Goal: Task Accomplishment & Management: Use online tool/utility

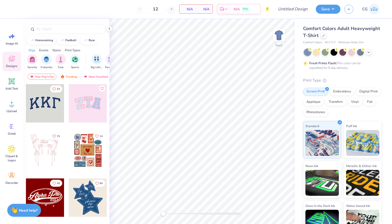
click at [371, 12] on img at bounding box center [374, 9] width 10 height 10
click at [287, 0] on div "Design Title" at bounding box center [293, 9] width 38 height 18
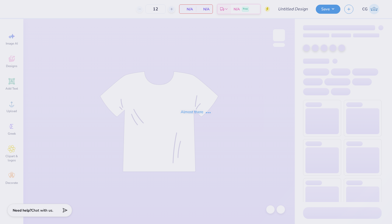
type input "dphie oasis design final"
type input "50"
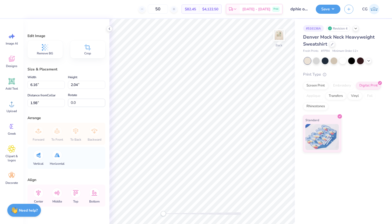
type input "5.10"
type input "1.69"
type input "1.31"
type input "4.52"
type input "1.49"
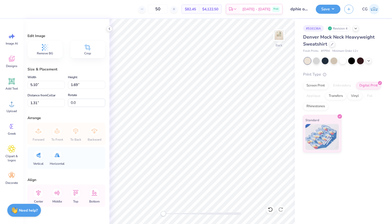
type input "1.51"
click at [324, 10] on button "Save" at bounding box center [328, 8] width 25 height 9
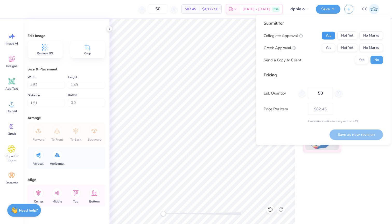
click at [334, 37] on button "Yes" at bounding box center [328, 36] width 13 height 8
click at [373, 37] on button "No Marks" at bounding box center [372, 36] width 24 height 8
click at [329, 47] on button "Yes" at bounding box center [328, 48] width 13 height 8
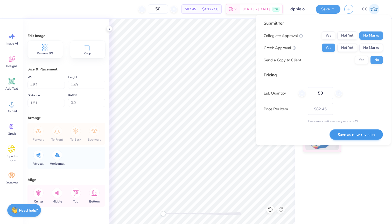
click at [358, 135] on button "Save as new revision" at bounding box center [356, 134] width 53 height 11
type input "$82.45"
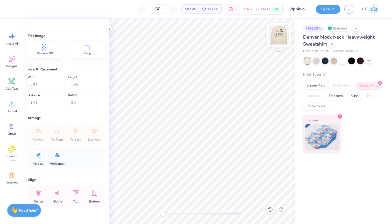
click at [275, 32] on img at bounding box center [279, 35] width 21 height 21
click at [278, 37] on img at bounding box center [279, 35] width 21 height 21
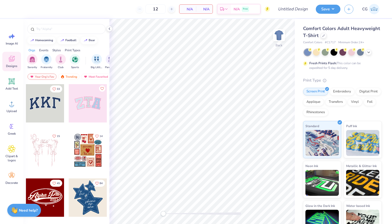
click at [373, 9] on img at bounding box center [374, 9] width 10 height 10
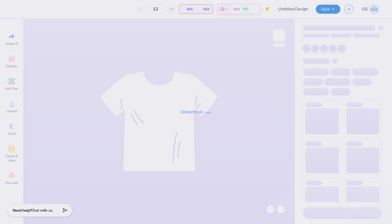
type input "MAYBE"
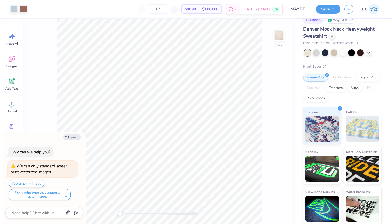
scroll to position [8, 0]
click at [281, 41] on img at bounding box center [279, 35] width 21 height 21
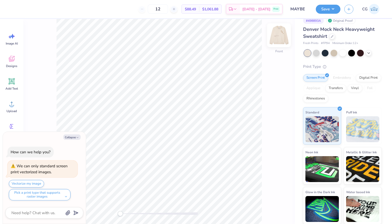
click at [277, 38] on img at bounding box center [279, 35] width 21 height 21
click at [279, 36] on img at bounding box center [279, 35] width 21 height 21
type textarea "x"
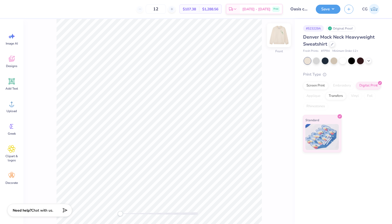
click at [281, 39] on img at bounding box center [279, 35] width 21 height 21
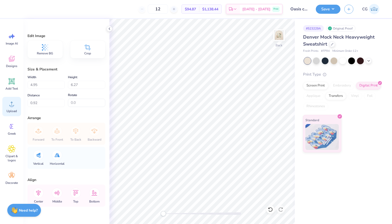
click at [10, 109] on span "Upload" at bounding box center [11, 111] width 10 height 4
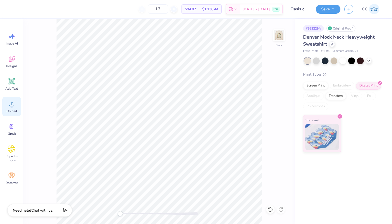
click at [12, 111] on span "Upload" at bounding box center [11, 111] width 10 height 4
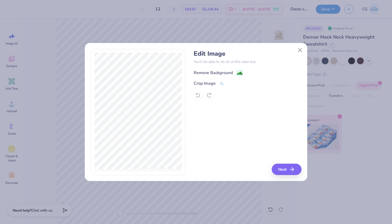
click at [235, 75] on div "Remove Background" at bounding box center [218, 73] width 49 height 6
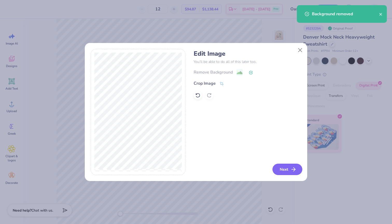
click at [285, 173] on button "Next" at bounding box center [288, 169] width 30 height 11
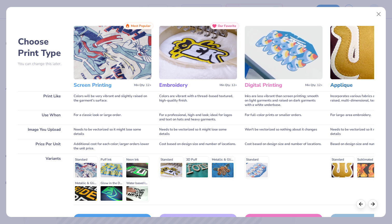
click at [112, 67] on img at bounding box center [113, 52] width 78 height 53
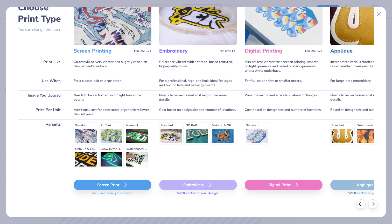
scroll to position [34, 0]
click at [124, 186] on icon at bounding box center [125, 185] width 6 height 6
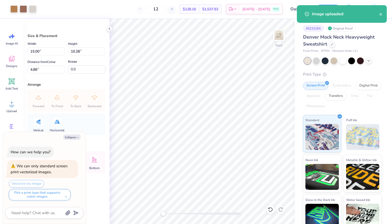
click at [34, 185] on div "Vectorize my image Pick a print type that supports raster images" at bounding box center [43, 190] width 69 height 20
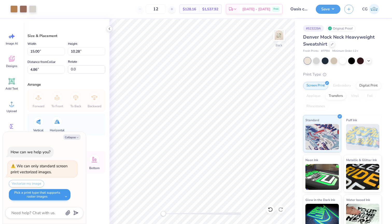
click at [41, 198] on button "Pick a print type that supports raster images" at bounding box center [40, 194] width 62 height 11
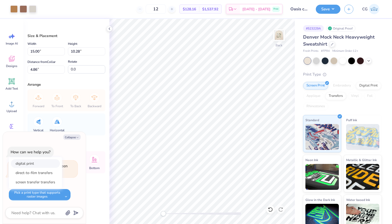
click at [36, 162] on button "digital print" at bounding box center [35, 164] width 49 height 9
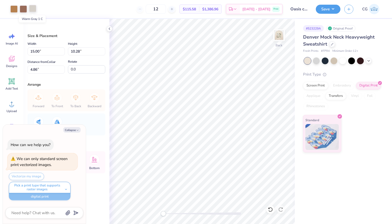
click at [33, 9] on div at bounding box center [32, 8] width 7 height 7
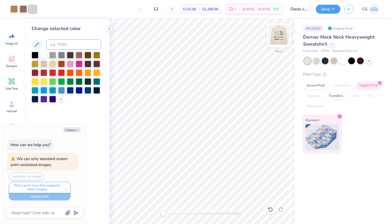
click at [278, 36] on img at bounding box center [279, 35] width 21 height 21
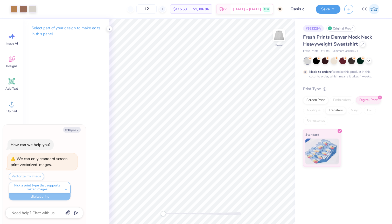
type textarea "x"
type input "50"
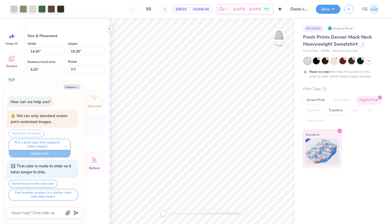
click at [278, 36] on img at bounding box center [279, 35] width 10 height 10
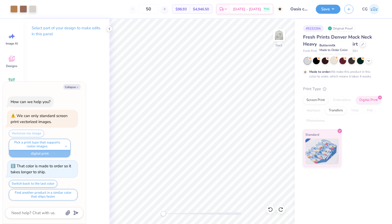
click at [336, 62] on div at bounding box center [334, 60] width 7 height 7
click at [280, 33] on img at bounding box center [279, 35] width 21 height 21
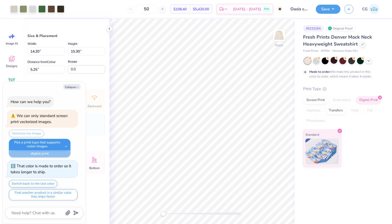
click at [64, 147] on button "Pick a print type that supports raster images" at bounding box center [40, 144] width 62 height 11
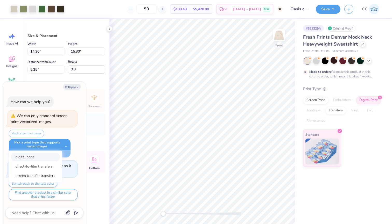
click at [47, 158] on button "digital print" at bounding box center [35, 157] width 49 height 9
type textarea "x"
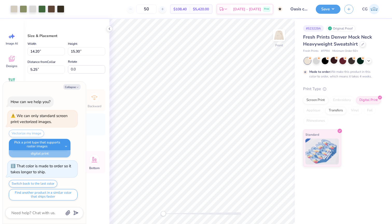
click at [61, 149] on button "Pick a print type that supports raster images" at bounding box center [40, 144] width 62 height 11
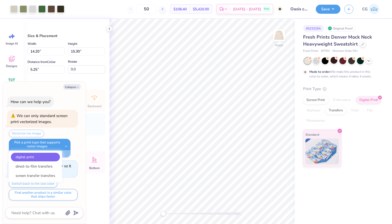
click at [87, 127] on div "Vertical Horizontal" at bounding box center [66, 125] width 75 height 22
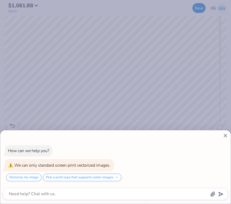
click at [176, 45] on div "How can we help you? We can only standard screen print vectorized images. Vecto…" at bounding box center [115, 102] width 231 height 204
type textarea "x"
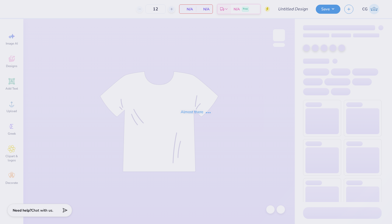
type input "Oasis color option"
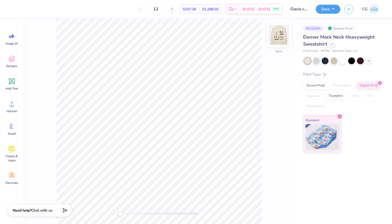
click at [281, 36] on img at bounding box center [279, 35] width 21 height 21
click at [281, 36] on img at bounding box center [279, 35] width 10 height 10
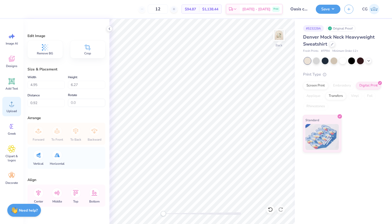
click at [12, 104] on icon at bounding box center [12, 104] width 8 height 8
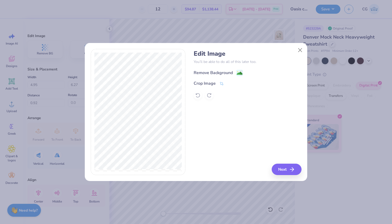
click at [237, 73] on image at bounding box center [240, 74] width 6 height 6
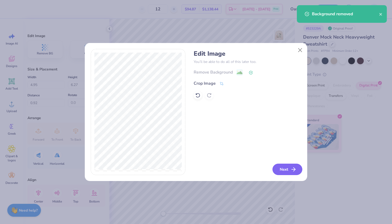
click at [280, 169] on button "Next" at bounding box center [288, 169] width 30 height 11
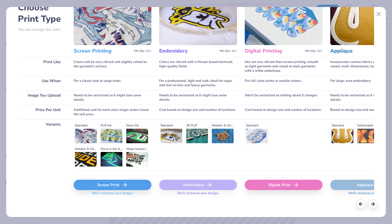
scroll to position [34, 0]
click at [121, 189] on div "Screen Print" at bounding box center [113, 185] width 78 height 10
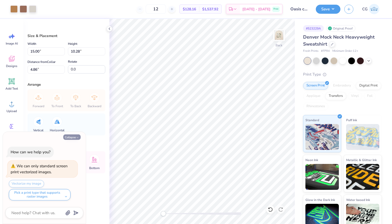
click at [71, 138] on button "Collapse" at bounding box center [71, 137] width 17 height 5
type textarea "x"
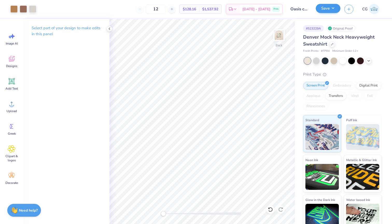
click at [323, 9] on button "Save" at bounding box center [328, 8] width 25 height 9
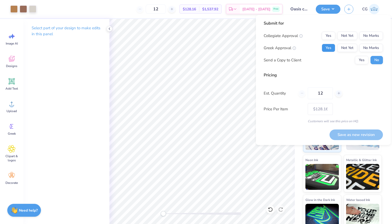
click at [327, 48] on button "Yes" at bounding box center [328, 48] width 13 height 8
click at [374, 34] on button "No Marks" at bounding box center [372, 36] width 24 height 8
click at [326, 93] on input "12" at bounding box center [320, 93] width 25 height 12
type input "60"
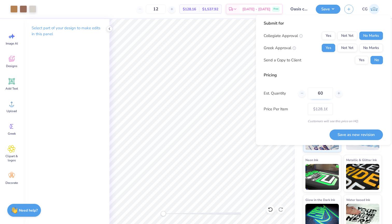
type input "60"
type input "$83.56"
type input "60"
click at [370, 104] on div "Price Per Item $83.56" at bounding box center [323, 109] width 119 height 12
click at [361, 137] on button "Save as new revision" at bounding box center [356, 135] width 53 height 11
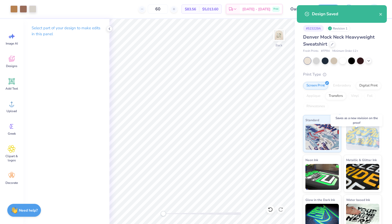
type input "$83.56"
click at [276, 36] on img at bounding box center [279, 35] width 21 height 21
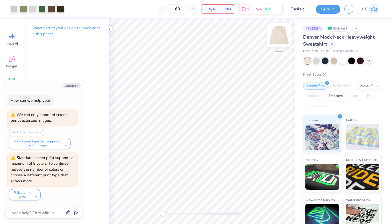
click at [284, 40] on img at bounding box center [279, 35] width 21 height 21
click at [284, 39] on img at bounding box center [279, 35] width 21 height 21
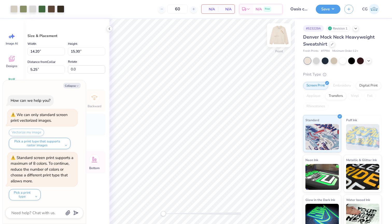
type textarea "x"
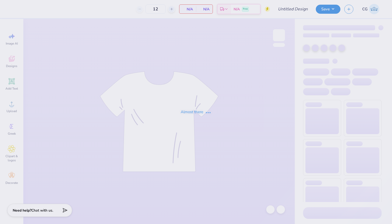
type input "Oasis color option"
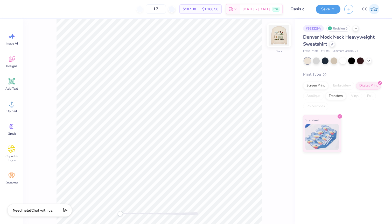
click at [282, 37] on img at bounding box center [279, 35] width 21 height 21
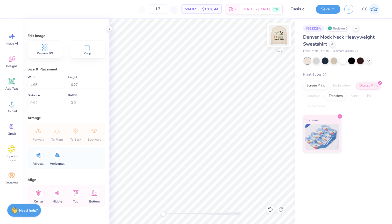
click at [275, 35] on img at bounding box center [279, 35] width 21 height 21
click at [331, 10] on button "Save" at bounding box center [328, 8] width 25 height 9
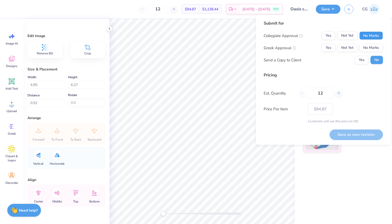
click at [372, 38] on button "No Marks" at bounding box center [372, 36] width 24 height 8
click at [332, 48] on button "Yes" at bounding box center [328, 48] width 13 height 8
click at [321, 96] on input "12" at bounding box center [320, 93] width 25 height 12
type input "5"
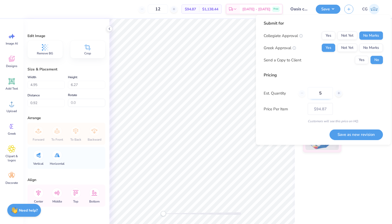
type input "5"
type input "60"
type input "$88.63"
type input "60"
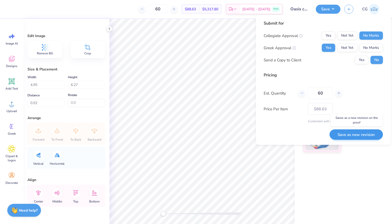
click at [355, 136] on button "Save as new revision" at bounding box center [356, 134] width 53 height 11
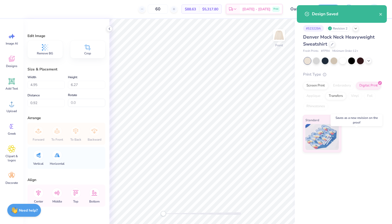
type input "$88.63"
click at [382, 16] on icon "close" at bounding box center [381, 14] width 4 height 4
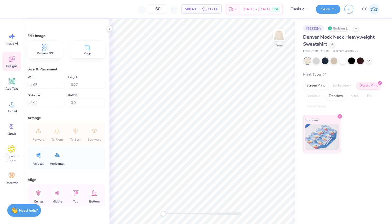
click at [16, 57] on div "Designs" at bounding box center [11, 61] width 19 height 19
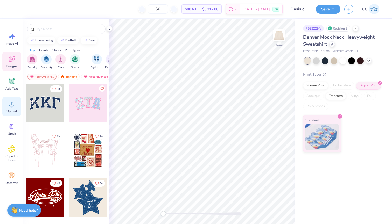
click at [14, 107] on icon at bounding box center [12, 104] width 8 height 8
click at [274, 35] on img at bounding box center [279, 35] width 21 height 21
click at [12, 110] on span "Upload" at bounding box center [11, 111] width 10 height 4
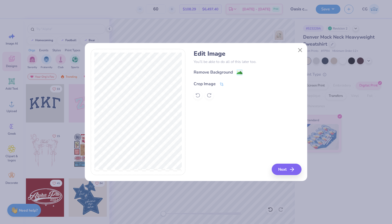
click at [223, 84] on icon at bounding box center [221, 84] width 5 height 5
click at [239, 71] on div "Remove Background Crop Image" at bounding box center [248, 84] width 108 height 30
click at [241, 74] on div "Remove Background Crop Image" at bounding box center [248, 84] width 108 height 30
click at [230, 82] on icon at bounding box center [230, 83] width 3 height 3
click at [242, 72] on image at bounding box center [240, 74] width 6 height 6
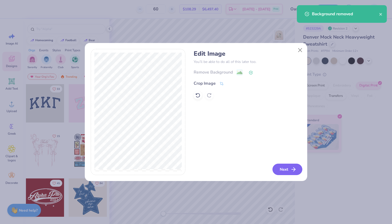
click at [282, 175] on button "Next" at bounding box center [288, 169] width 30 height 11
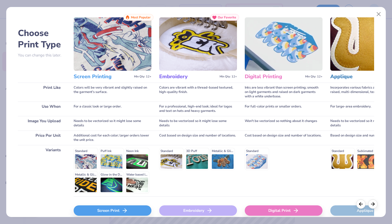
click at [113, 208] on div "Screen Print" at bounding box center [113, 211] width 78 height 10
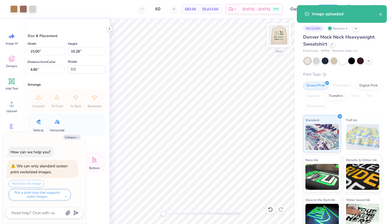
click at [280, 36] on img at bounding box center [279, 35] width 21 height 21
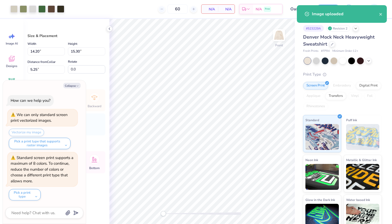
click at [280, 36] on img at bounding box center [279, 35] width 10 height 10
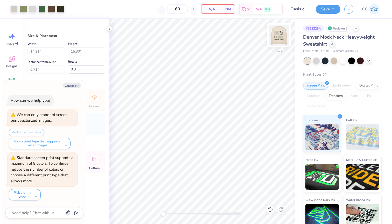
type textarea "x"
type input "15.00"
type input "10.28"
type input "4.86"
type textarea "x"
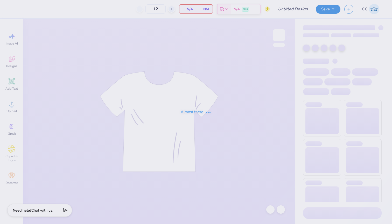
type input "Oasis color option"
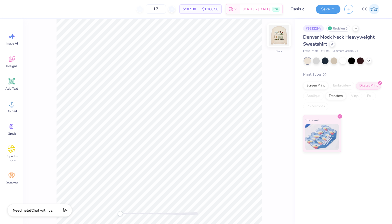
click at [280, 36] on img at bounding box center [279, 35] width 21 height 21
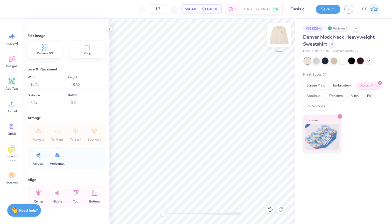
click at [277, 36] on img at bounding box center [279, 35] width 21 height 21
type input "4.95"
type input "6.27"
type input "0.92"
click at [11, 110] on span "Upload" at bounding box center [11, 111] width 10 height 4
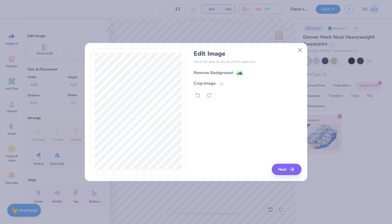
click at [239, 74] on image at bounding box center [240, 74] width 6 height 6
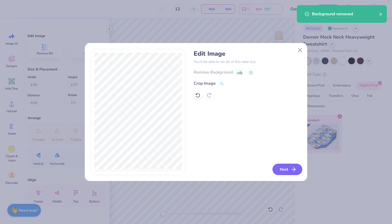
click at [279, 170] on button "Next" at bounding box center [288, 169] width 30 height 11
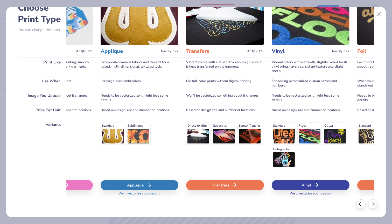
scroll to position [0, 112]
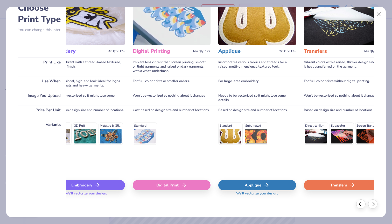
click at [155, 185] on div "Digital Print" at bounding box center [172, 185] width 78 height 10
type input "15.00"
type input "10.30"
type input "4.85"
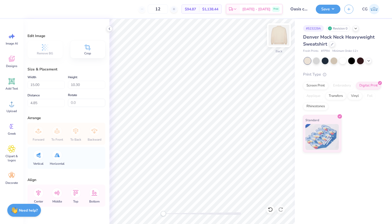
click at [279, 36] on img at bounding box center [279, 35] width 21 height 21
type input "14.24"
type input "15.32"
type input "5.24"
click at [275, 35] on img at bounding box center [279, 35] width 21 height 21
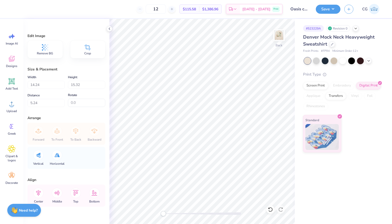
click at [275, 35] on img at bounding box center [279, 35] width 10 height 10
click at [325, 5] on button "Save" at bounding box center [328, 8] width 25 height 9
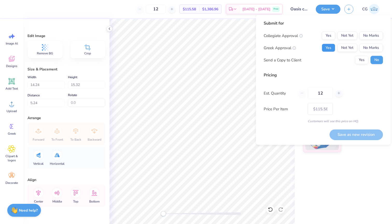
click at [326, 49] on button "Yes" at bounding box center [328, 48] width 13 height 8
click at [383, 38] on button "No Marks" at bounding box center [372, 36] width 24 height 8
click at [324, 92] on input "12" at bounding box center [320, 93] width 25 height 12
type input "60"
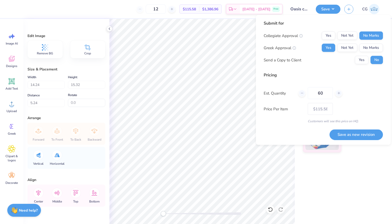
type input "60"
type input "$108.29"
type input "60"
click at [350, 93] on div "Est. Quantity 60" at bounding box center [323, 93] width 119 height 12
click at [356, 134] on button "Save as new revision" at bounding box center [356, 134] width 53 height 11
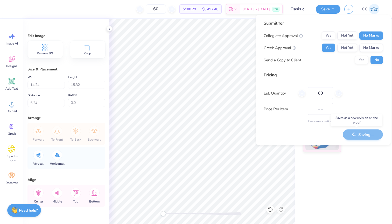
type input "$108.29"
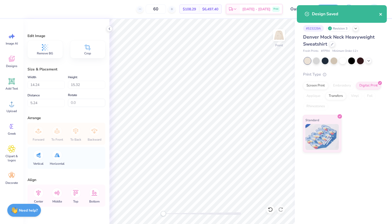
click at [381, 16] on icon "close" at bounding box center [381, 14] width 4 height 4
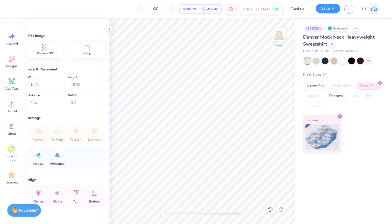
click at [326, 10] on button "Save" at bounding box center [328, 8] width 25 height 9
click at [282, 42] on img at bounding box center [279, 35] width 21 height 21
type input "15.00"
type input "10.30"
type input "0.50"
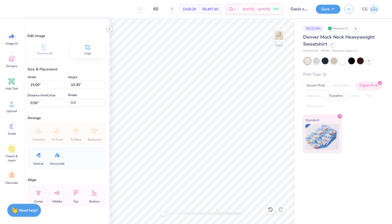
click at [111, 29] on icon at bounding box center [109, 29] width 4 height 4
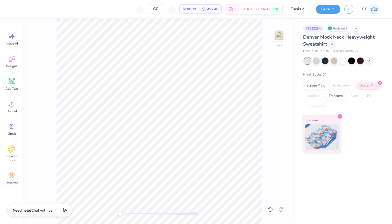
click at [265, 50] on div "Back" at bounding box center [159, 121] width 272 height 205
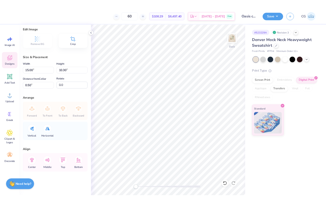
scroll to position [11, 0]
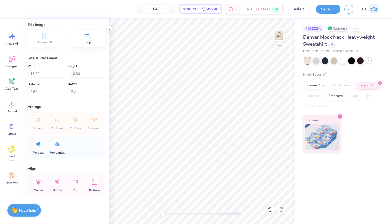
click at [370, 62] on icon at bounding box center [369, 60] width 4 height 4
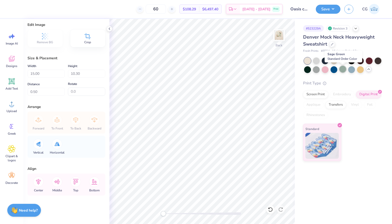
click at [344, 71] on div at bounding box center [343, 69] width 7 height 7
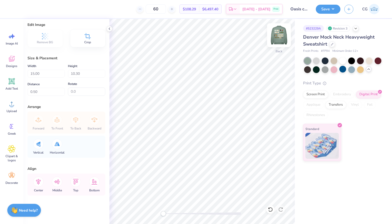
click at [279, 36] on img at bounding box center [279, 35] width 21 height 21
click at [279, 36] on img at bounding box center [279, 35] width 10 height 10
click at [14, 37] on icon at bounding box center [12, 36] width 8 height 8
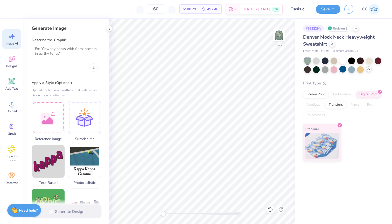
click at [67, 73] on div at bounding box center [67, 60] width 70 height 30
click at [63, 62] on div at bounding box center [67, 60] width 70 height 30
click at [52, 52] on textarea at bounding box center [66, 53] width 63 height 13
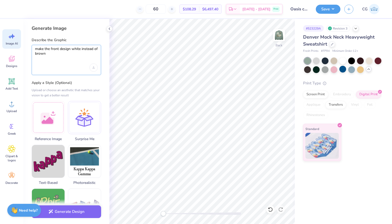
type textarea "make the front design white instead of brown"
click at [79, 66] on div at bounding box center [66, 68] width 63 height 8
click at [72, 51] on textarea "make the front design white instead of brown" at bounding box center [66, 53] width 63 height 13
click at [93, 69] on div "Upload image" at bounding box center [93, 68] width 8 height 8
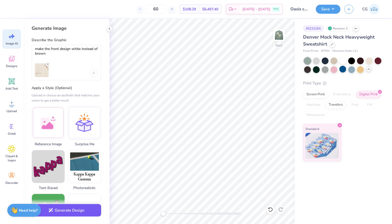
click at [78, 215] on button "Generate Design" at bounding box center [67, 210] width 70 height 13
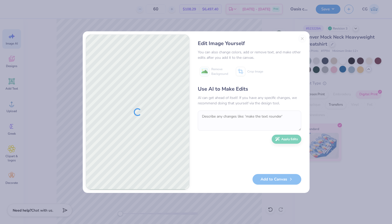
click at [302, 38] on div "Edit Image Yourself You can also change colors, add or remove text, and make ot…" at bounding box center [250, 112] width 114 height 156
click at [302, 39] on div "Edit Image Yourself You can also change colors, add or remove text, and make ot…" at bounding box center [250, 112] width 114 height 156
click at [303, 38] on div "Edit Image Yourself You can also change colors, add or remove text, and make ot…" at bounding box center [250, 112] width 114 height 156
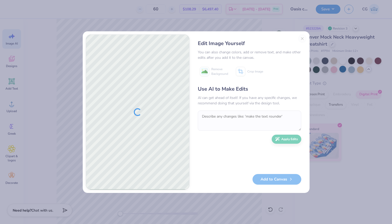
click at [303, 38] on div "Edit Image Yourself You can also change colors, add or remove text, and make ot…" at bounding box center [250, 112] width 114 height 156
click at [301, 38] on div "Edit Image Yourself You can also change colors, add or remove text, and make ot…" at bounding box center [250, 112] width 114 height 156
click at [302, 39] on div "Edit Image Yourself You can also change colors, add or remove text, and make ot…" at bounding box center [250, 112] width 114 height 156
click at [271, 19] on div "Edit Image Yourself You can also change colors, add or remove text, and make ot…" at bounding box center [196, 112] width 392 height 224
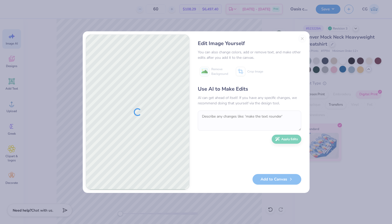
click at [303, 38] on div "Edit Image Yourself You can also change colors, add or remove text, and make ot…" at bounding box center [250, 112] width 114 height 156
click at [303, 34] on button "Close" at bounding box center [302, 38] width 8 height 8
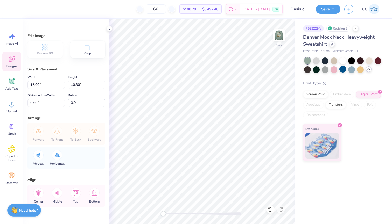
click at [10, 59] on icon at bounding box center [11, 60] width 5 height 4
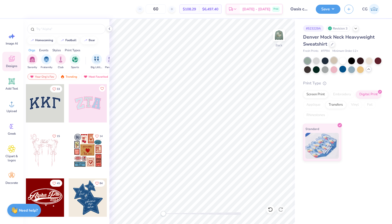
click at [336, 62] on div at bounding box center [334, 60] width 7 height 7
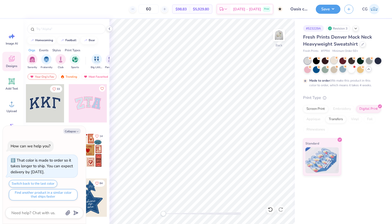
click at [335, 62] on div at bounding box center [334, 60] width 7 height 7
click at [317, 11] on button "Save" at bounding box center [328, 8] width 25 height 9
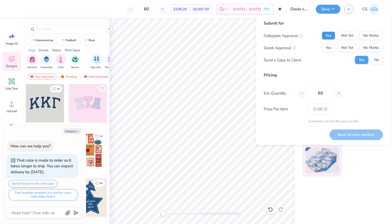
click at [332, 36] on button "Yes" at bounding box center [328, 36] width 13 height 8
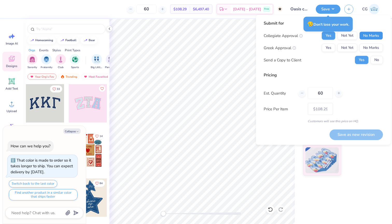
click at [373, 36] on button "No Marks" at bounding box center [372, 36] width 24 height 8
click at [330, 49] on button "Yes" at bounding box center [328, 48] width 13 height 8
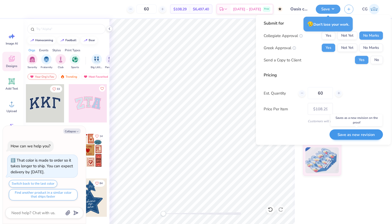
click at [359, 136] on button "Save as new revision" at bounding box center [356, 134] width 53 height 11
type textarea "x"
type input "– –"
type textarea "x"
type input "$108.29"
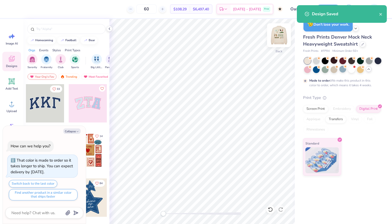
click at [282, 33] on img at bounding box center [279, 35] width 21 height 21
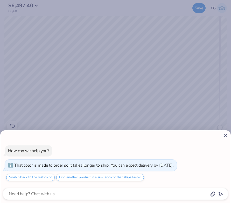
click at [204, 51] on div "How can we help you? That color is made to order so it takes longer to ship. Yo…" at bounding box center [115, 102] width 231 height 204
type textarea "x"
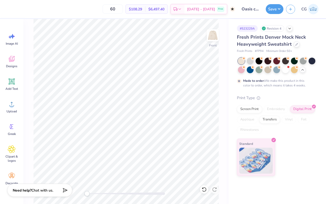
click at [248, 28] on div "# 523229A" at bounding box center [247, 28] width 21 height 6
copy div "523229A"
click at [314, 26] on div "# 523229A Revision 4" at bounding box center [276, 28] width 79 height 6
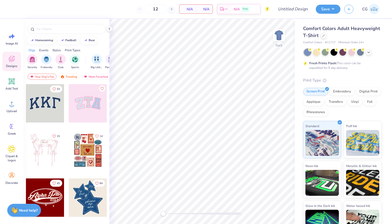
click at [376, 11] on img at bounding box center [374, 9] width 10 height 10
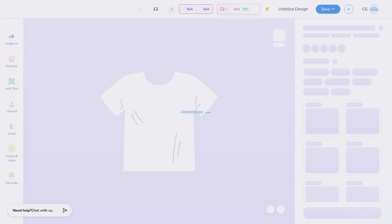
type input "Oasis sweatpants"
type input "50"
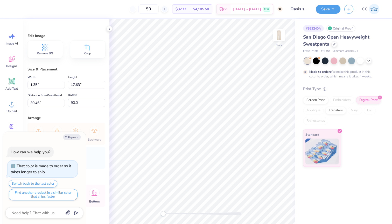
type textarea "x"
type input "0.0"
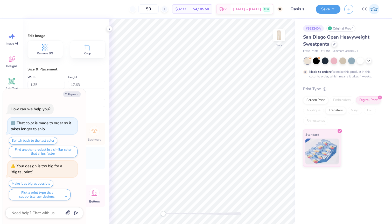
type textarea "x"
type input "90.0"
type textarea "x"
type input "0.0"
click at [334, 12] on button "Save" at bounding box center [328, 8] width 25 height 9
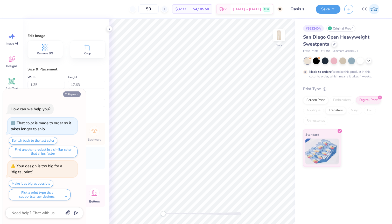
click at [75, 94] on button "Collapse" at bounding box center [71, 94] width 17 height 5
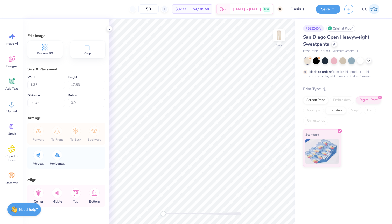
click at [32, 209] on strong "Need help?" at bounding box center [28, 210] width 19 height 5
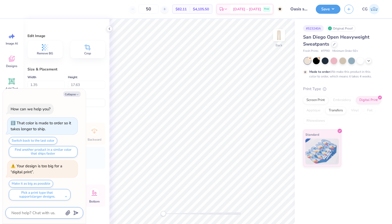
click at [31, 215] on textarea at bounding box center [37, 213] width 53 height 7
type textarea "x"
type textarea "m"
type textarea "x"
type textarea "ma"
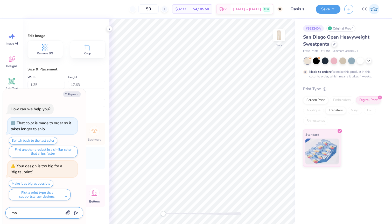
type textarea "x"
type textarea "mak"
type textarea "x"
type textarea "make"
type textarea "x"
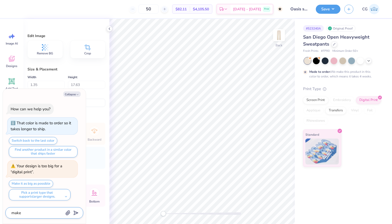
type textarea "make"
type textarea "x"
type textarea "make i"
type textarea "x"
type textarea "make it"
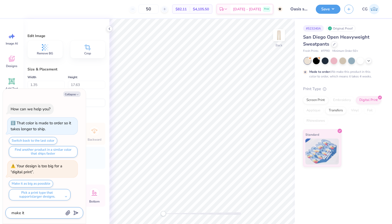
type textarea "x"
type textarea "make it"
type textarea "x"
type textarea "make it s"
type textarea "x"
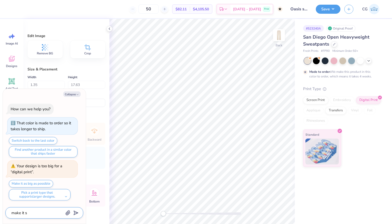
type textarea "make it sc"
type textarea "x"
type textarea "make it scr"
type textarea "x"
type textarea "make it scre"
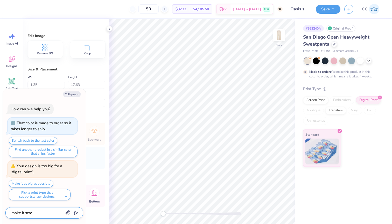
type textarea "x"
type textarea "make it scree"
type textarea "x"
type textarea "make it screen"
type textarea "x"
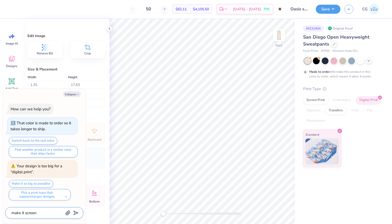
type textarea "make it screen"
type textarea "x"
type textarea "make it screen o"
type textarea "x"
type textarea "make it screen or"
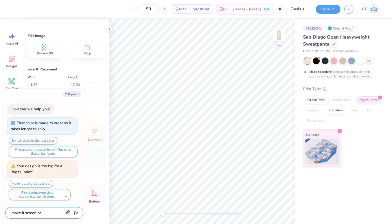
type textarea "x"
type textarea "make it screen ori"
type textarea "x"
type textarea "make it screen [PERSON_NAME]"
type textarea "x"
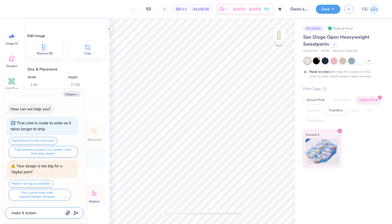
type textarea "make it screen oriny"
type textarea "x"
type textarea "make it screen briny"
type textarea "x"
type textarea "make it screen briny"
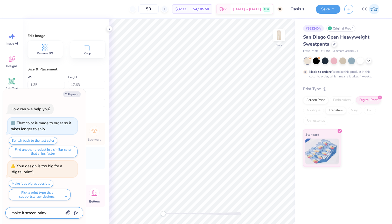
type textarea "x"
type textarea "make it screen brin"
type textarea "x"
type textarea "make it screen bri"
type textarea "x"
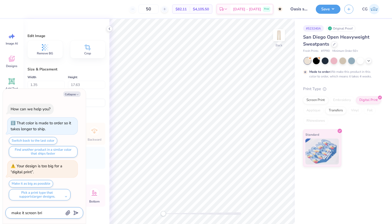
type textarea "make it screen br"
type textarea "x"
type textarea "make it screen b"
type textarea "x"
type textarea "make it screen"
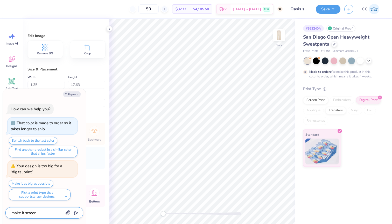
type textarea "x"
type textarea "make it screen p"
type textarea "x"
type textarea "make it screen pr"
type textarea "x"
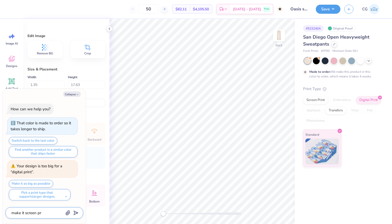
type textarea "make it screen pri"
type textarea "x"
type textarea "make it screen prin"
type textarea "x"
type textarea "make it screen print"
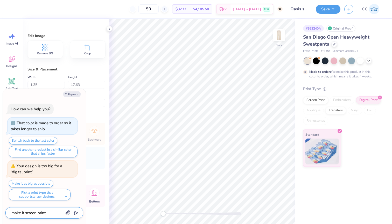
type textarea "x"
type textarea "make it screen print"
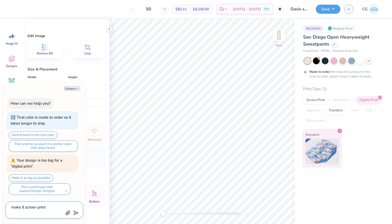
type textarea "x"
type textarea "make it screen print"
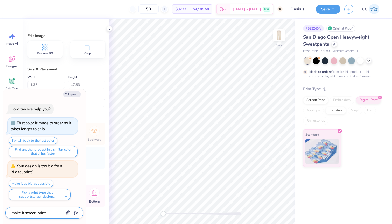
type textarea "x"
type textarea "make it screen print"
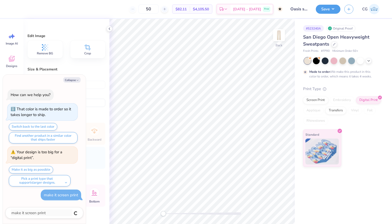
type textarea "x"
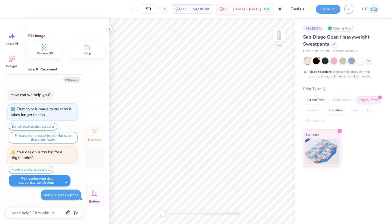
click at [64, 184] on button "Pick a print type that supports larger designs." at bounding box center [40, 180] width 62 height 11
click at [47, 195] on button "screen transfer transfers" at bounding box center [35, 193] width 49 height 9
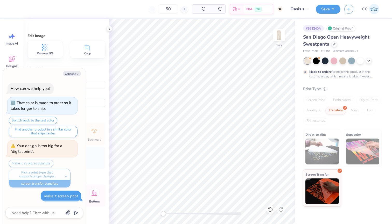
scroll to position [0, 0]
click at [320, 153] on img at bounding box center [322, 152] width 33 height 26
click at [345, 107] on icon at bounding box center [345, 107] width 2 height 2
click at [341, 111] on div "Transfers" at bounding box center [336, 110] width 21 height 8
type textarea "x"
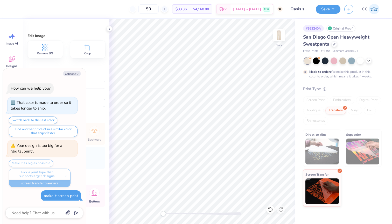
type input "1.60"
type input "20.82"
type input "27.26"
type textarea "x"
type input "2.45"
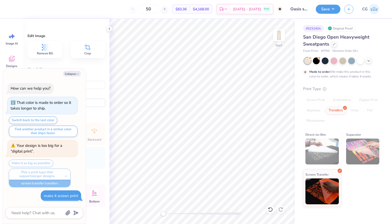
type input "31.41"
type input "16.66"
type textarea "x"
type input "0.0"
click at [77, 75] on icon "button" at bounding box center [77, 74] width 3 height 3
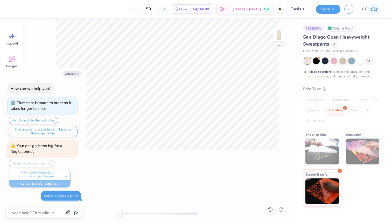
scroll to position [116, 0]
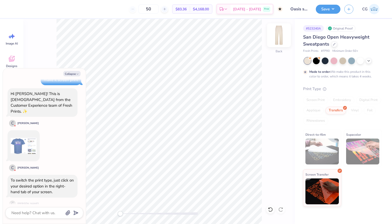
click at [280, 34] on img at bounding box center [279, 35] width 21 height 21
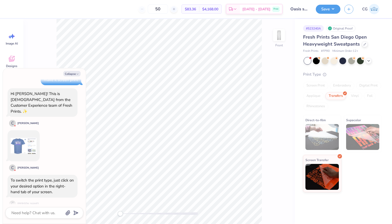
scroll to position [269, 0]
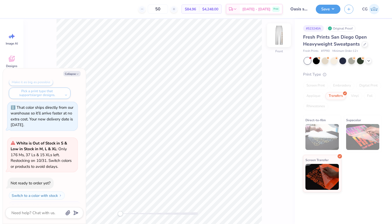
click at [280, 34] on img at bounding box center [279, 35] width 21 height 21
click at [333, 62] on div at bounding box center [334, 60] width 7 height 7
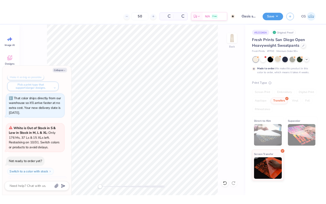
scroll to position [360, 0]
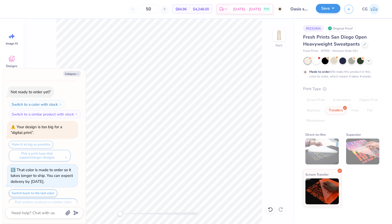
click at [325, 11] on button "Save" at bounding box center [328, 8] width 25 height 9
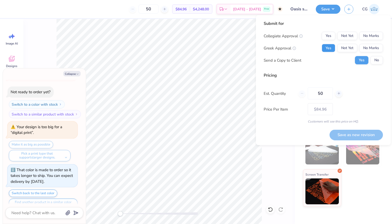
click at [326, 49] on button "Yes" at bounding box center [328, 48] width 13 height 8
click at [382, 36] on button "No Marks" at bounding box center [372, 36] width 24 height 8
type textarea "x"
click at [321, 92] on input "50" at bounding box center [320, 94] width 25 height 12
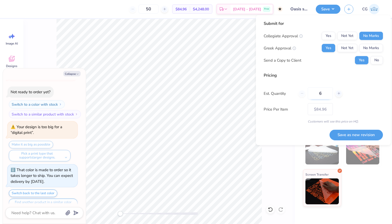
type input "60"
type textarea "x"
type input "60"
type input "– –"
type textarea "x"
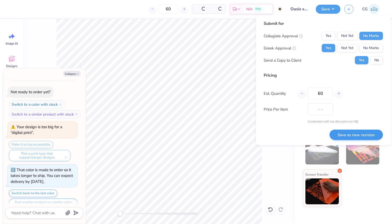
type input "$84.86"
type input "60"
click at [340, 132] on button "Save as new revision" at bounding box center [356, 135] width 53 height 11
type textarea "x"
type input "– –"
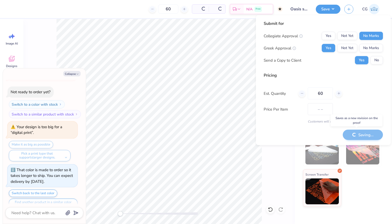
type textarea "x"
type input "$84.86"
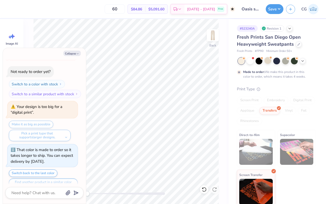
click at [247, 27] on div "# 523240A" at bounding box center [247, 28] width 21 height 6
copy div "523240A"
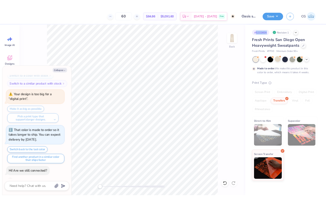
scroll to position [415, 0]
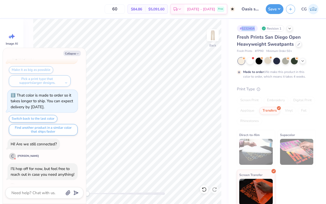
type textarea "x"
